Goal: Task Accomplishment & Management: Manage account settings

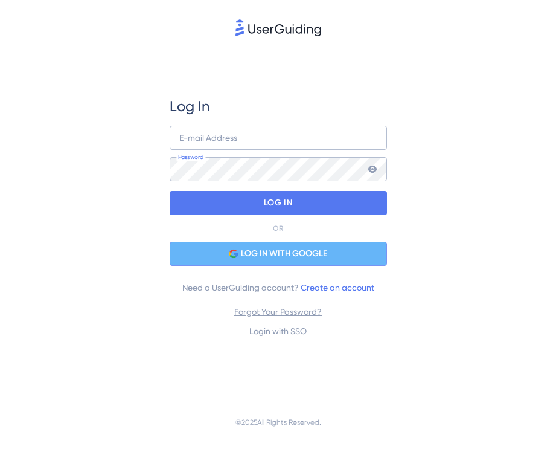
click at [322, 245] on div "LOG IN WITH GOOGLE" at bounding box center [278, 254] width 217 height 24
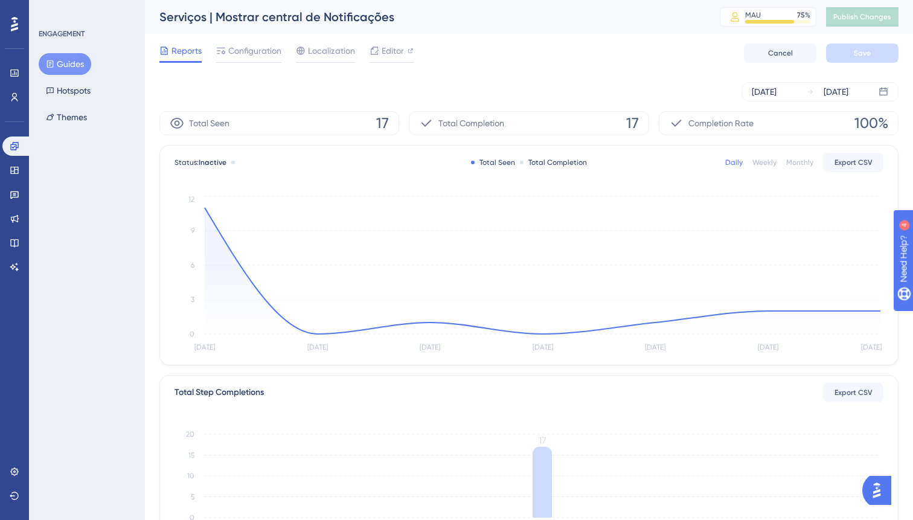
click at [255, 51] on div "✨ INSCREVA-SE AGORA✨" at bounding box center [457, 98] width 913 height 235
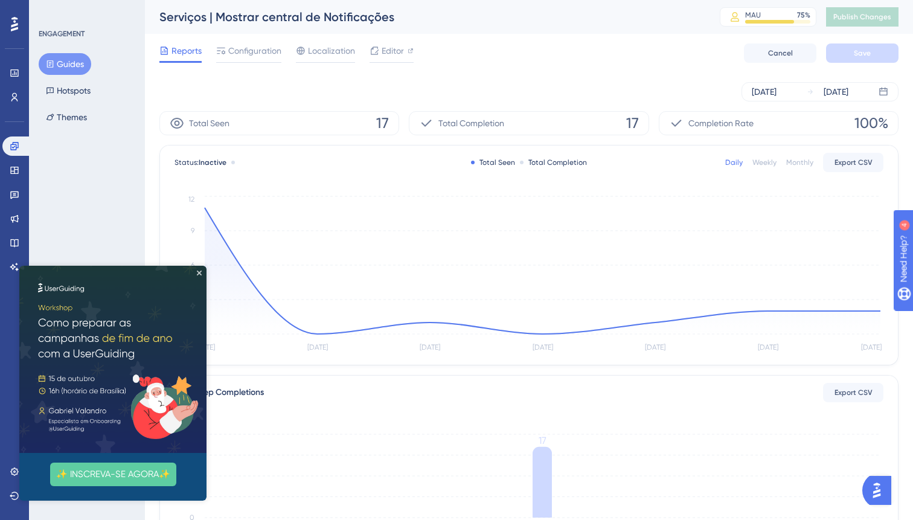
click at [255, 51] on span "Configuration" at bounding box center [254, 50] width 53 height 14
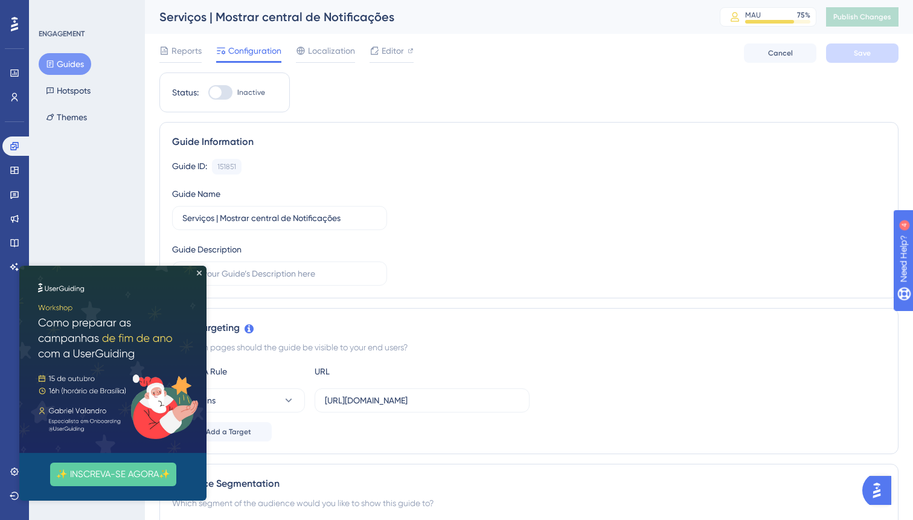
click at [199, 270] on img at bounding box center [112, 359] width 187 height 187
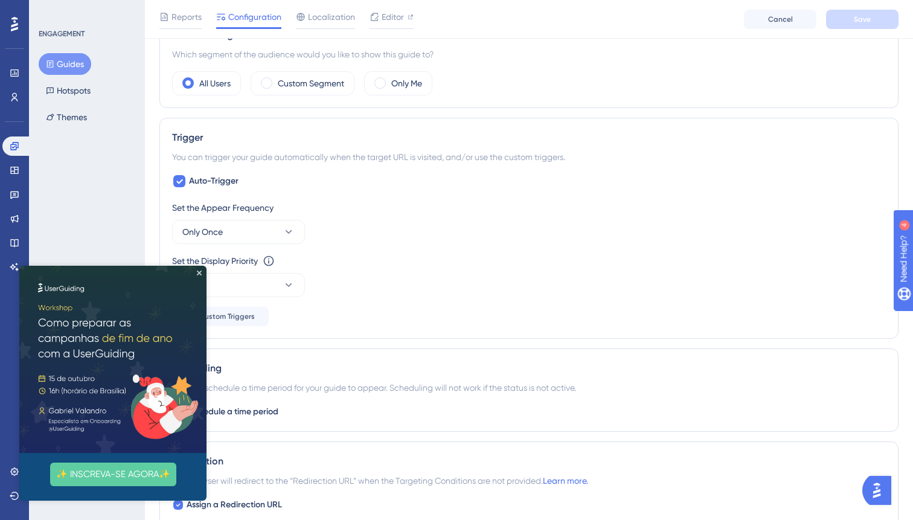
scroll to position [476, 0]
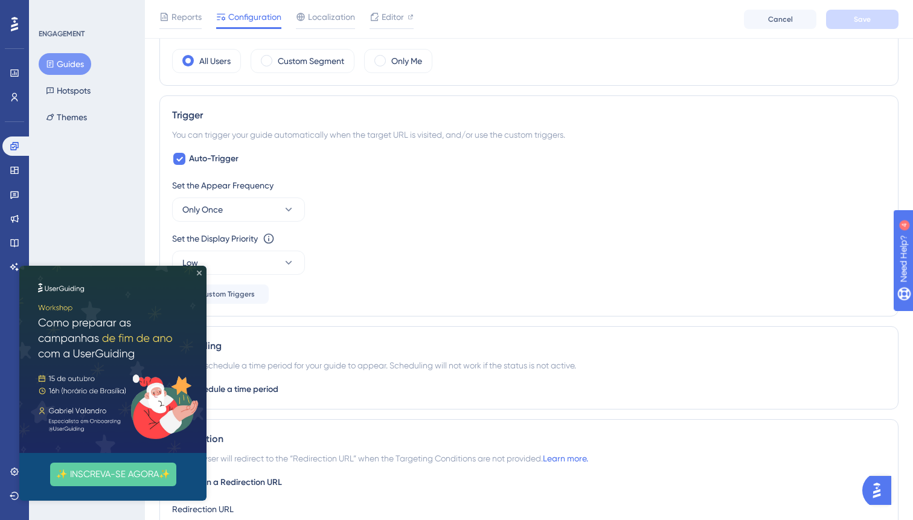
click at [199, 272] on icon "Close Preview" at bounding box center [199, 272] width 5 height 5
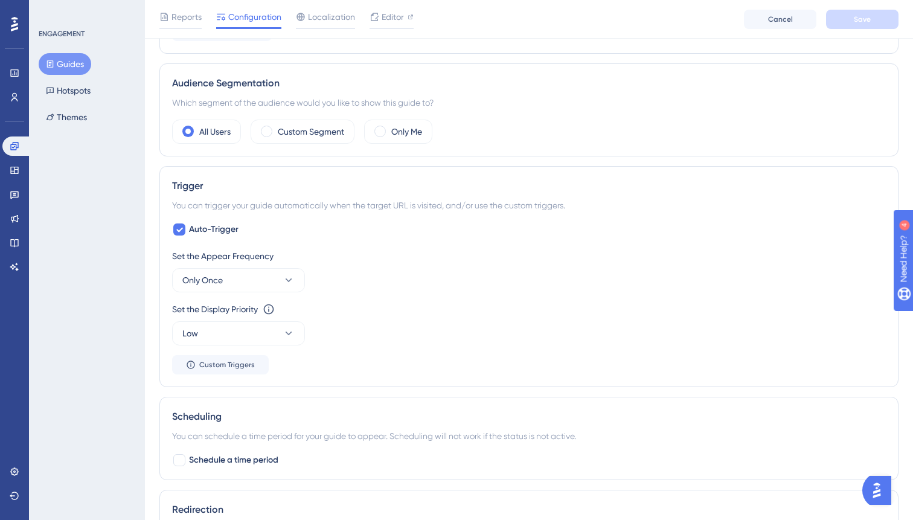
scroll to position [0, 0]
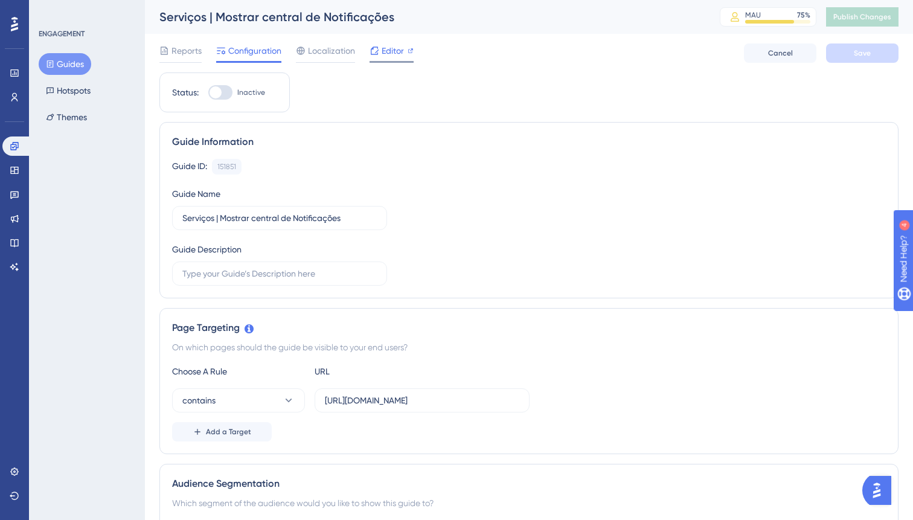
click at [391, 53] on span "Editor" at bounding box center [393, 50] width 22 height 14
click at [226, 91] on div at bounding box center [220, 92] width 24 height 14
click at [208, 92] on input "Inactive" at bounding box center [208, 92] width 1 height 1
checkbox input "true"
click at [555, 50] on button "Save" at bounding box center [862, 52] width 72 height 19
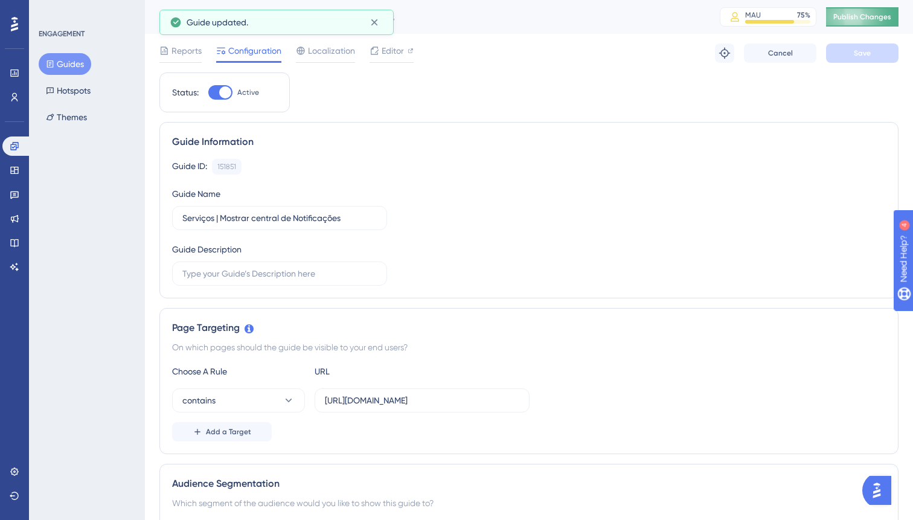
click at [555, 16] on span "Publish Changes" at bounding box center [862, 17] width 58 height 10
